Goal: Ask a question: Seek information or help from site administrators or community

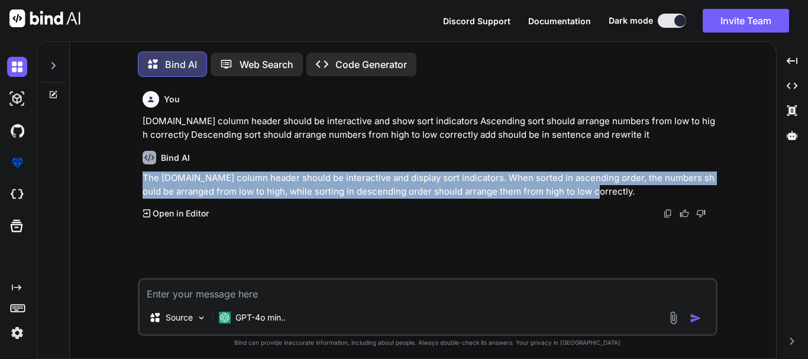
scroll to position [6, 0]
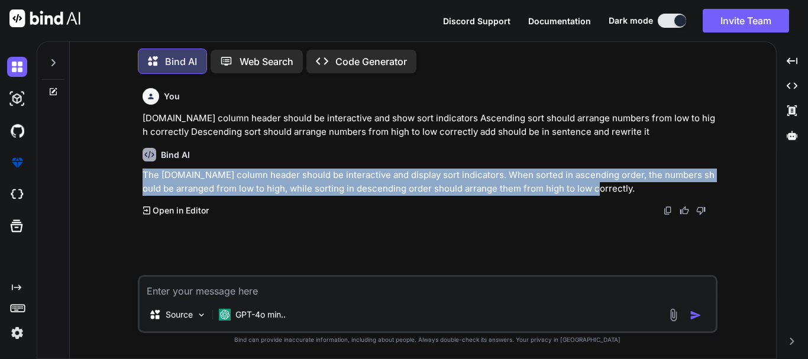
click at [327, 177] on p "The S.NO column header should be interactive and display sort indicators. When …" at bounding box center [429, 182] width 573 height 27
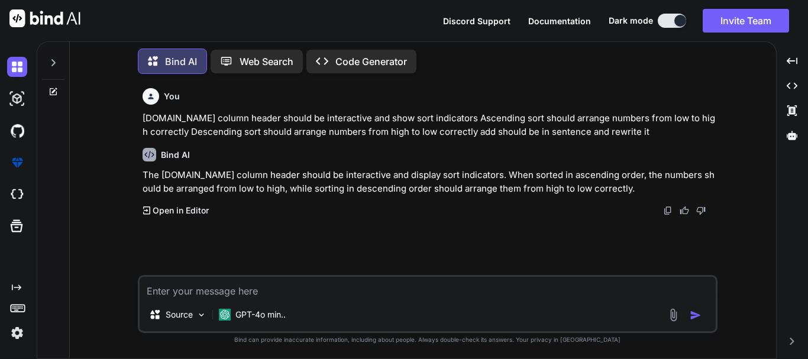
click at [237, 285] on textarea at bounding box center [428, 287] width 576 height 21
paste textarea "If the user entered the nothing in the search box should not search any thing f…"
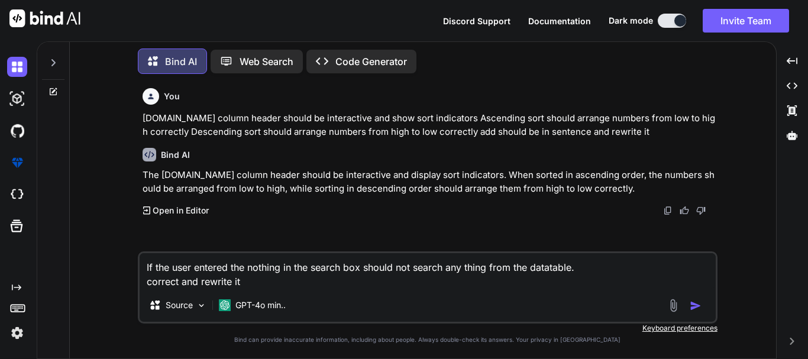
type textarea "If the user entered the nothing in the search box should not search any thing f…"
click at [694, 303] on img "button" at bounding box center [696, 306] width 12 height 12
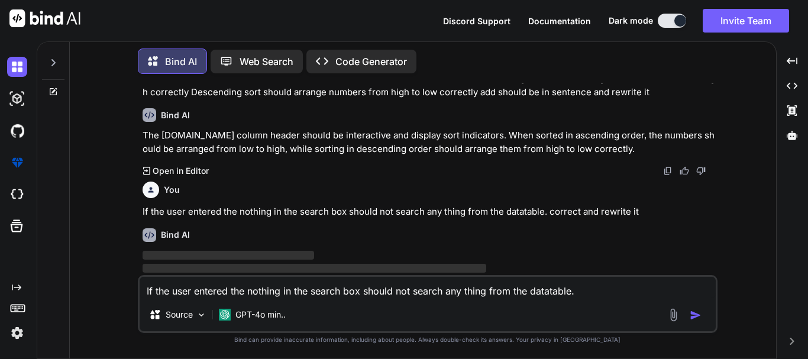
scroll to position [67, 0]
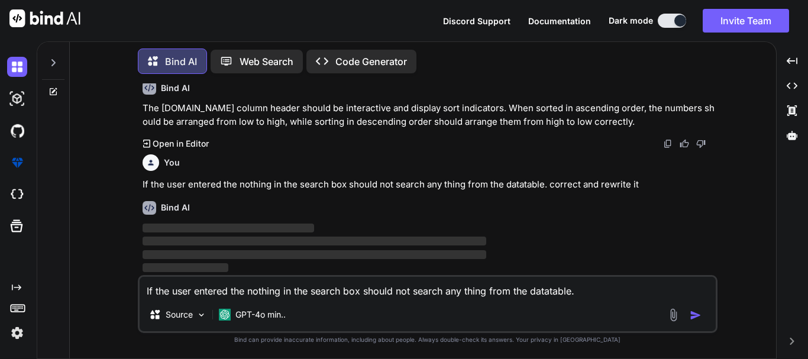
click at [206, 234] on p "‌" at bounding box center [429, 229] width 573 height 14
drag, startPoint x: 398, startPoint y: 233, endPoint x: 413, endPoint y: 232, distance: 16.0
click at [398, 232] on p "‌" at bounding box center [429, 229] width 573 height 14
drag, startPoint x: 192, startPoint y: 290, endPoint x: 273, endPoint y: 288, distance: 81.7
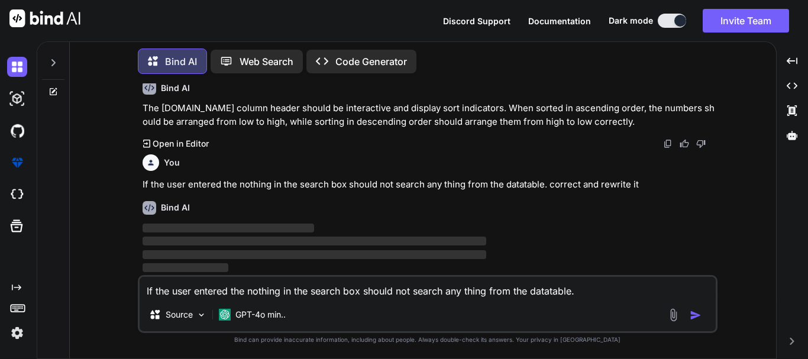
click at [191, 290] on textarea "If the user entered the nothing in the search box should not search any thing f…" at bounding box center [428, 287] width 576 height 21
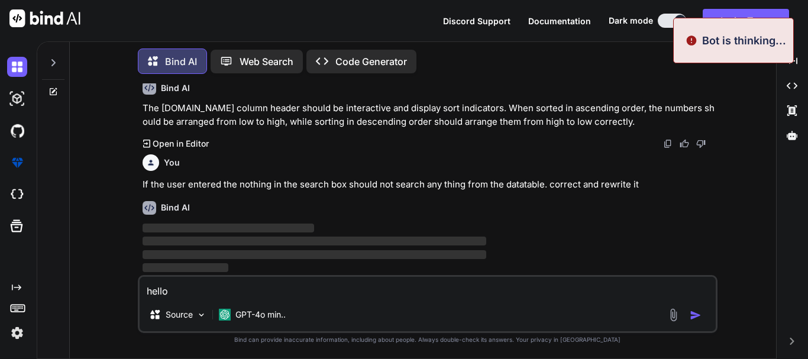
type textarea "hello"
click at [434, 228] on p "‌" at bounding box center [429, 229] width 573 height 14
click at [716, 36] on div "Discord Support Documentation Dark mode Invite Team Created with Pixso." at bounding box center [404, 20] width 808 height 41
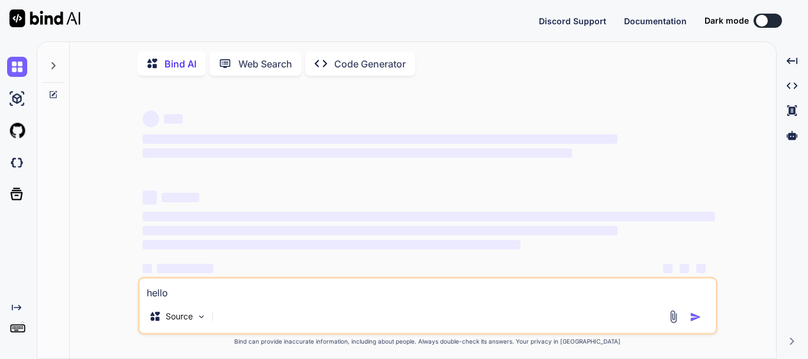
type textarea "x"
click at [758, 17] on div at bounding box center [762, 21] width 12 height 12
click at [761, 22] on div at bounding box center [762, 21] width 12 height 12
type textarea "x"
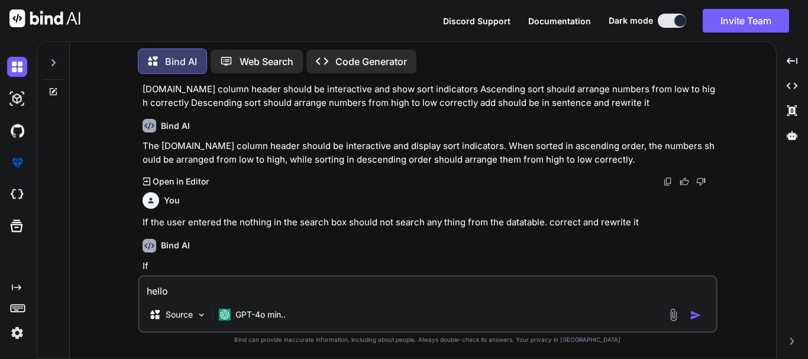
scroll to position [48, 0]
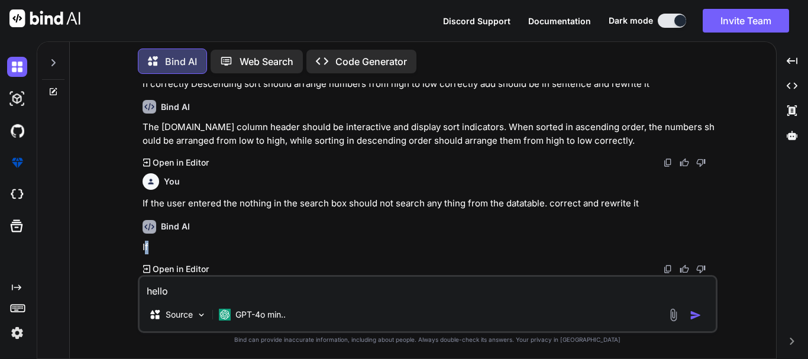
drag, startPoint x: 146, startPoint y: 243, endPoint x: 292, endPoint y: 237, distance: 145.6
click at [266, 242] on p "If" at bounding box center [429, 248] width 573 height 14
drag, startPoint x: 340, startPoint y: 231, endPoint x: 266, endPoint y: 224, distance: 74.9
click at [341, 231] on div "Bind AI" at bounding box center [429, 227] width 573 height 14
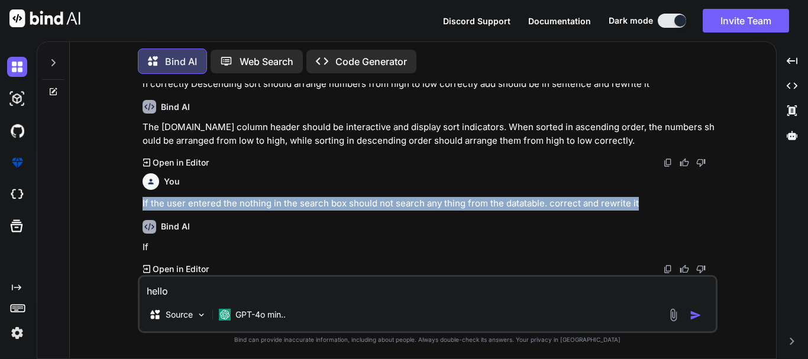
drag, startPoint x: 135, startPoint y: 200, endPoint x: 655, endPoint y: 199, distance: 519.4
click at [655, 199] on div "You S.NO column header should be interactive and show sort indicators Ascending…" at bounding box center [427, 220] width 697 height 275
copy p "If the user entered the nothing in the search box should not search any thing f…"
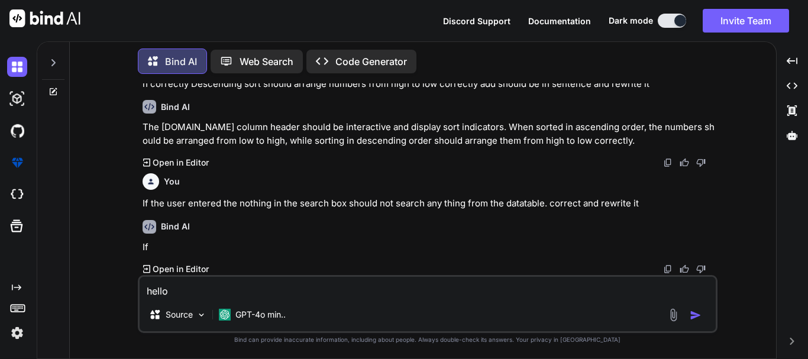
click at [203, 281] on textarea "hello" at bounding box center [428, 287] width 576 height 21
drag, startPoint x: 168, startPoint y: 292, endPoint x: 40, endPoint y: 281, distance: 128.8
click at [41, 282] on div "Bind AI Web Search Created with Pixso. Code Generator You S.NO column header sh…" at bounding box center [406, 198] width 739 height 319
paste textarea "If the user entered the nothing in the search box should not search any thing f…"
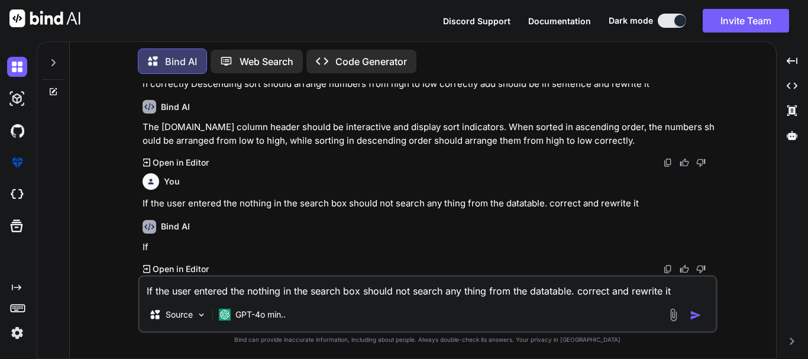
type textarea "If the user entered the nothing in the search box should not search any thing f…"
click at [697, 316] on img "button" at bounding box center [696, 315] width 12 height 12
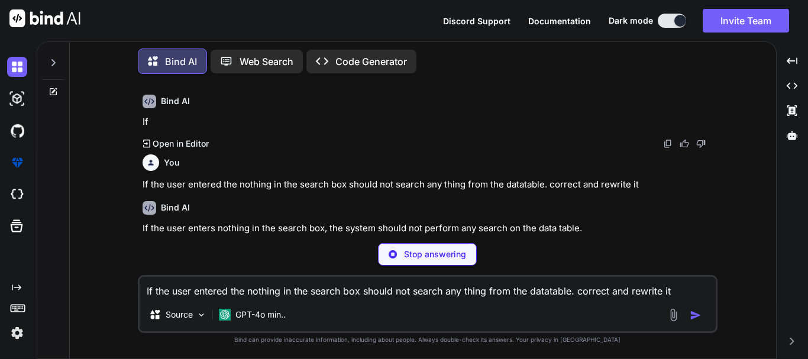
scroll to position [154, 0]
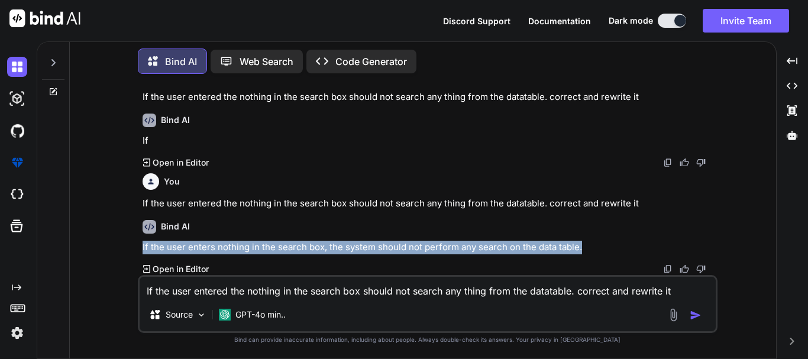
drag, startPoint x: 135, startPoint y: 246, endPoint x: 596, endPoint y: 247, distance: 460.8
click at [596, 247] on div "You S.NO column header should be interactive and show sort indicators Ascending…" at bounding box center [427, 220] width 697 height 275
copy p "If the user enters nothing in the search box, the system should not perform any…"
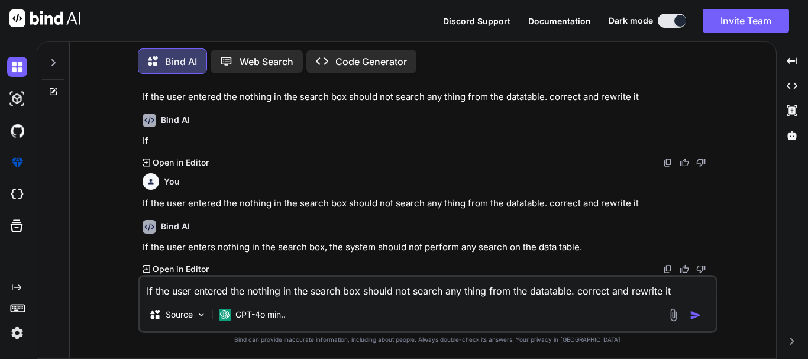
click at [438, 219] on div "Bind AI If the user enters nothing in the search box, the system should not per…" at bounding box center [429, 243] width 573 height 65
click at [248, 286] on textarea "If the user entered the nothing in the search box should not search any thing f…" at bounding box center [428, 287] width 576 height 21
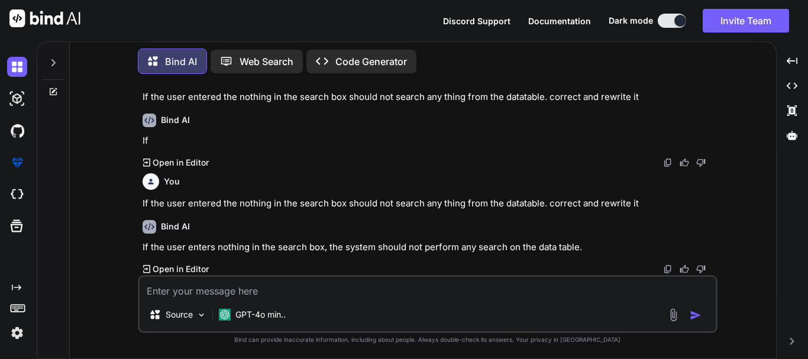
paste textarea "• Test case of product listing"
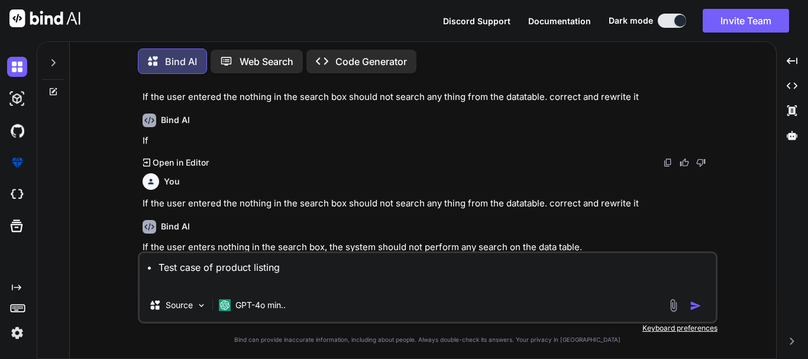
scroll to position [173, 0]
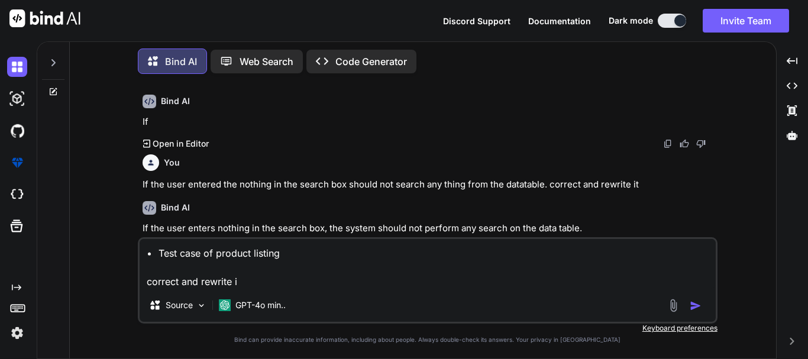
type textarea "• Test case of product listing correct and rewrite it"
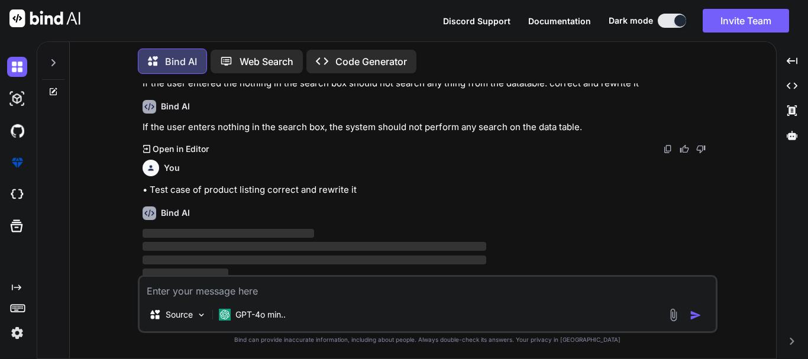
scroll to position [280, 0]
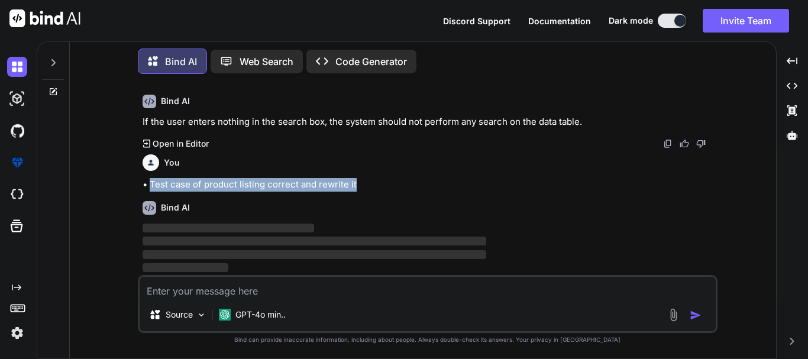
drag, startPoint x: 152, startPoint y: 183, endPoint x: 363, endPoint y: 185, distance: 211.2
click at [363, 185] on p "• Test case of product listing correct and rewrite it" at bounding box center [429, 185] width 573 height 14
copy p "Test case of product listing correct and rewrite it"
click at [403, 187] on p "• Test case of product listing correct and rewrite it" at bounding box center [429, 185] width 573 height 14
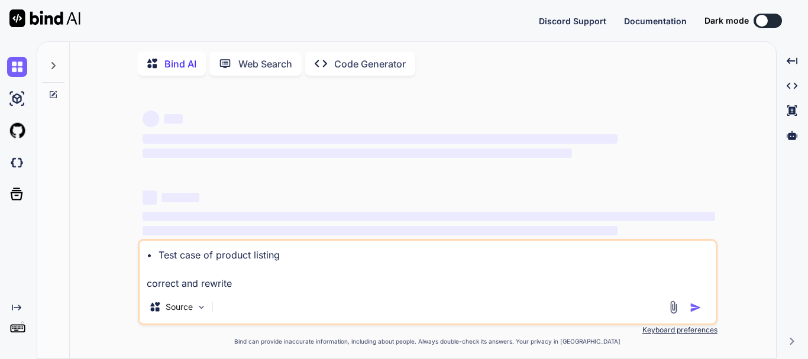
type textarea "x"
click at [289, 283] on textarea "• Test case of product listing correct and rewrite" at bounding box center [428, 266] width 576 height 50
click at [257, 279] on textarea "• Test case of product listing correct and rewrite" at bounding box center [428, 266] width 576 height 50
click at [259, 290] on textarea "• Test case of product listing correct and rewrite" at bounding box center [428, 266] width 576 height 50
click at [240, 290] on textarea "• Test case of product listing correct and rewrite" at bounding box center [428, 266] width 576 height 50
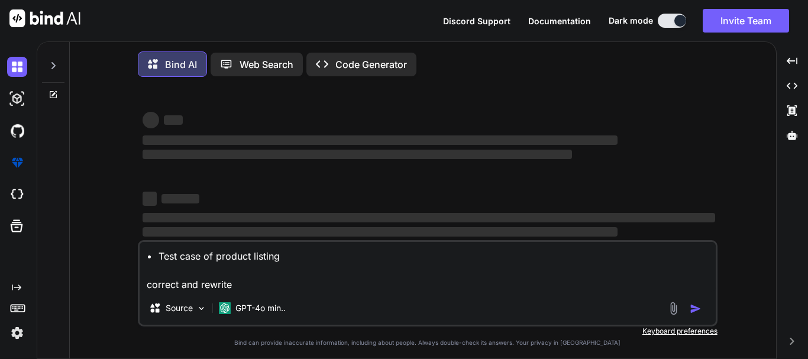
type textarea "x"
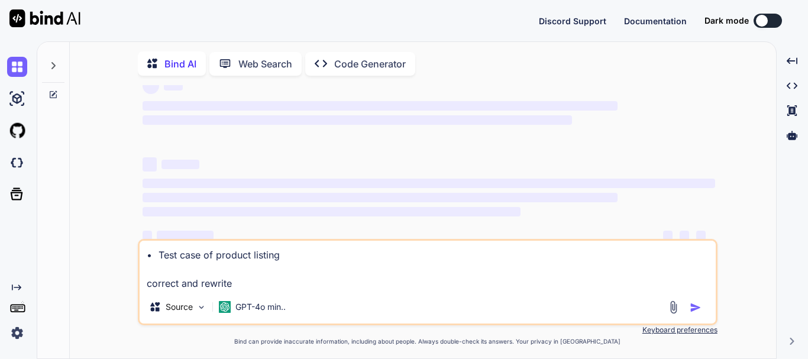
scroll to position [56, 0]
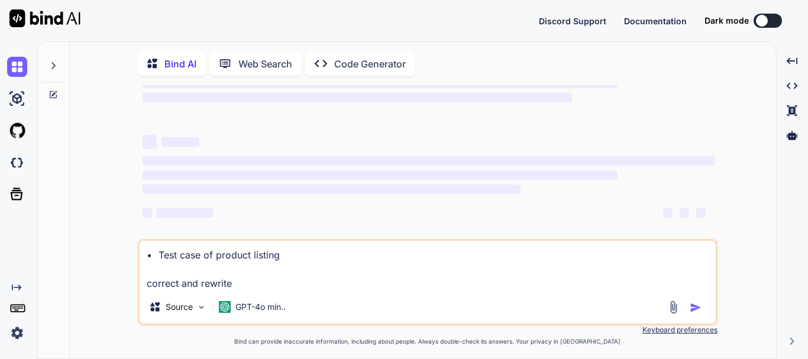
type textarea "x"
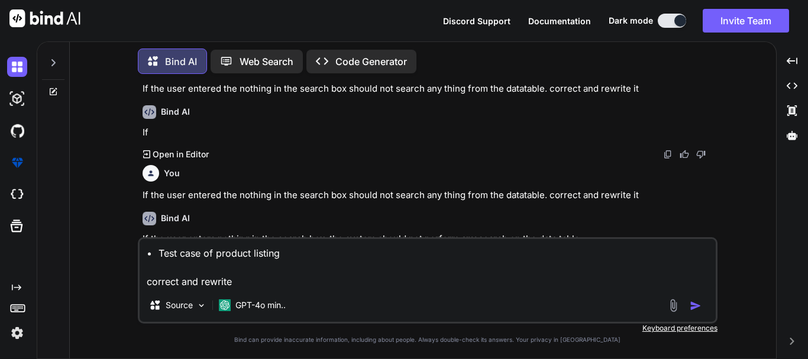
scroll to position [192, 0]
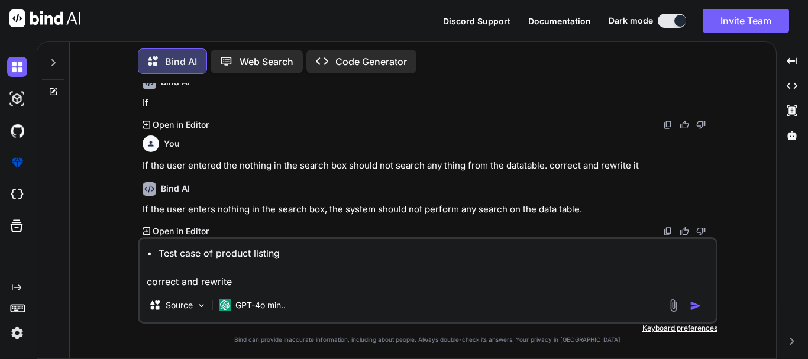
click at [693, 307] on img "button" at bounding box center [696, 306] width 12 height 12
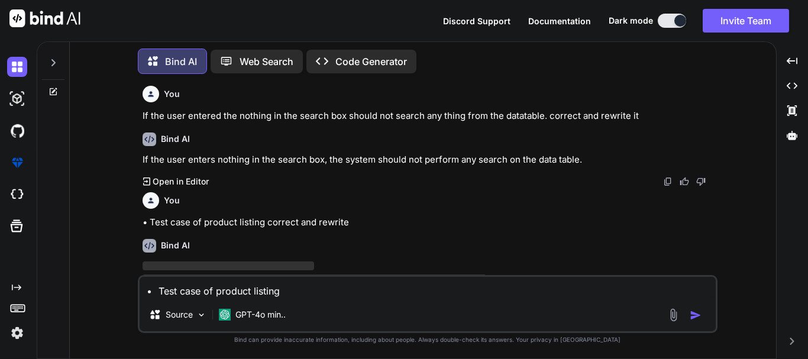
scroll to position [280, 0]
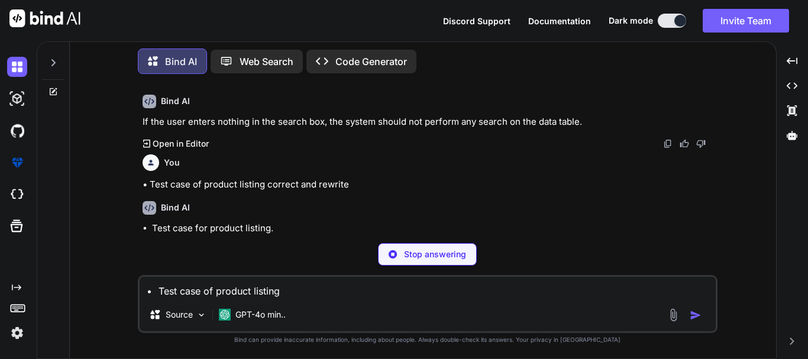
type textarea "x"
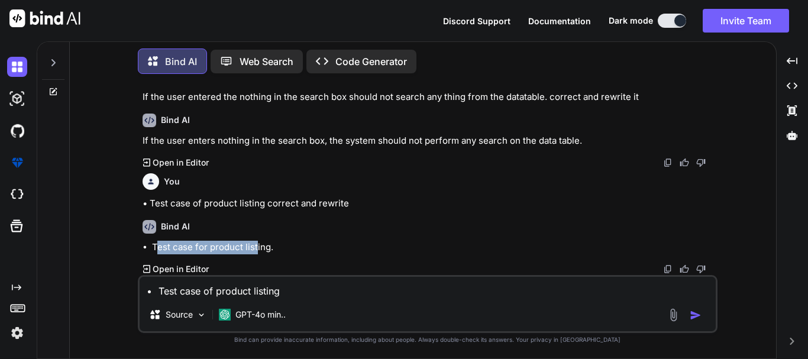
drag, startPoint x: 156, startPoint y: 244, endPoint x: 256, endPoint y: 244, distance: 99.4
click at [256, 244] on li "Test case for product listing." at bounding box center [433, 248] width 563 height 14
click at [299, 245] on li "Test case for product listing." at bounding box center [433, 248] width 563 height 14
drag, startPoint x: 150, startPoint y: 246, endPoint x: 272, endPoint y: 245, distance: 122.5
click at [272, 245] on ul "Test case for product listing." at bounding box center [429, 248] width 573 height 14
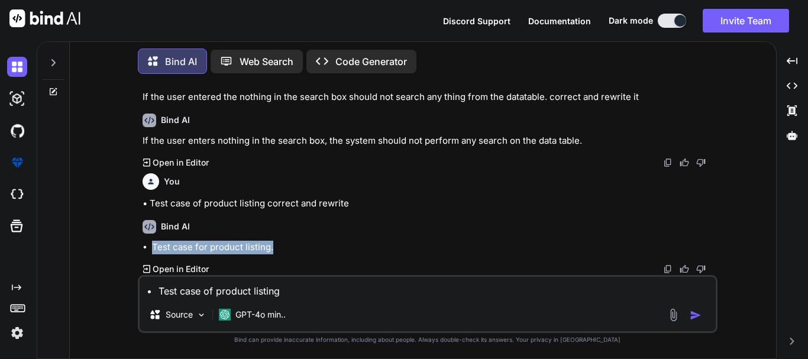
copy li "Test case for product listing."
